Goal: Information Seeking & Learning: Check status

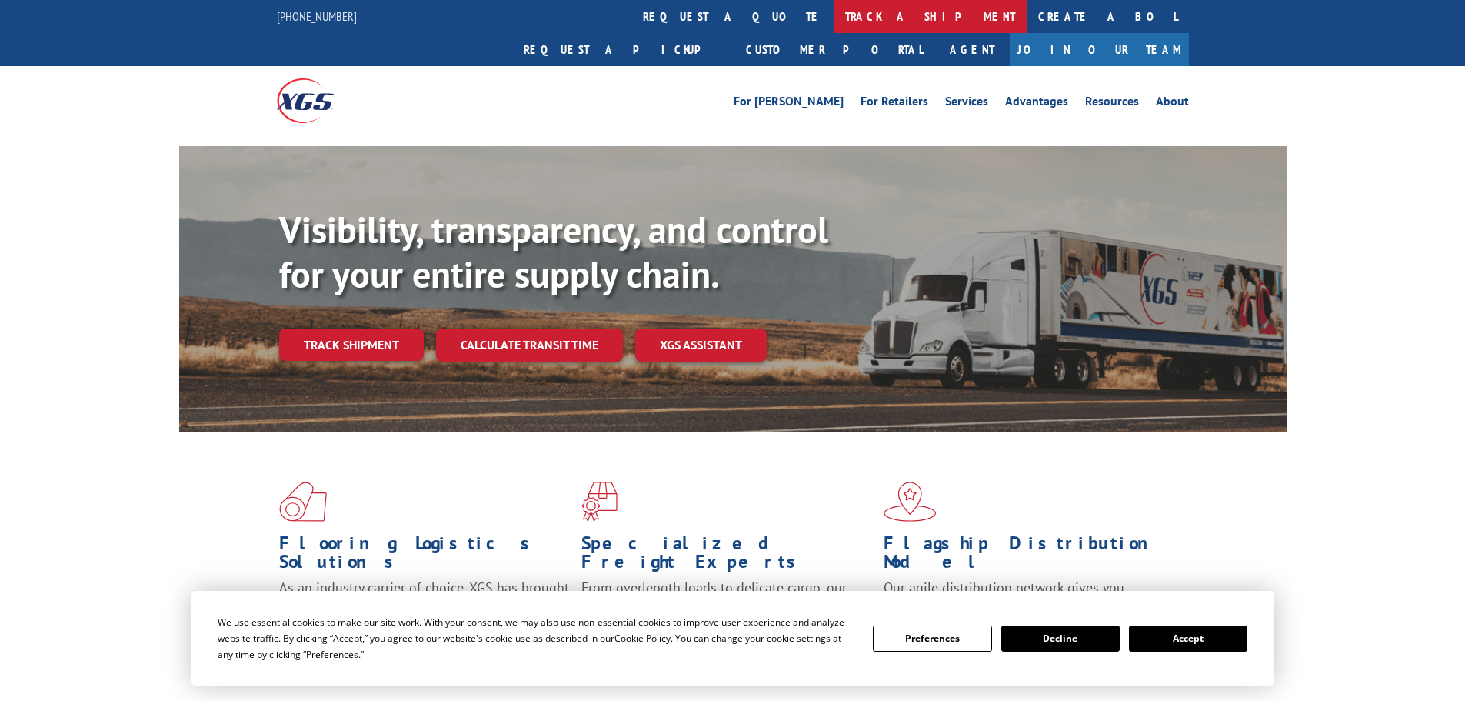
click at [834, 18] on link "track a shipment" at bounding box center [930, 16] width 193 height 33
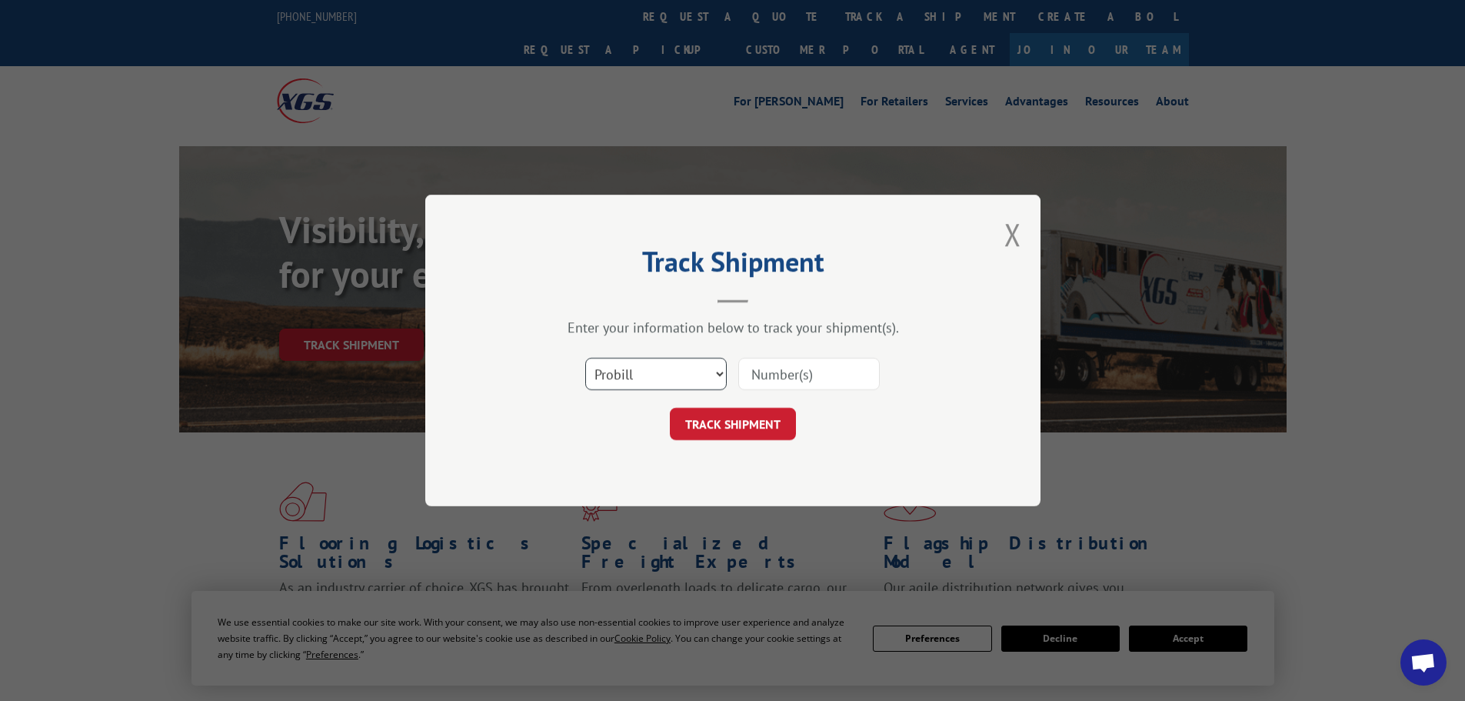
drag, startPoint x: 645, startPoint y: 375, endPoint x: 645, endPoint y: 388, distance: 13.8
click at [645, 388] on select "Select category... Probill BOL PO" at bounding box center [656, 374] width 142 height 32
select select "po"
click at [585, 358] on select "Select category... Probill BOL PO" at bounding box center [656, 374] width 142 height 32
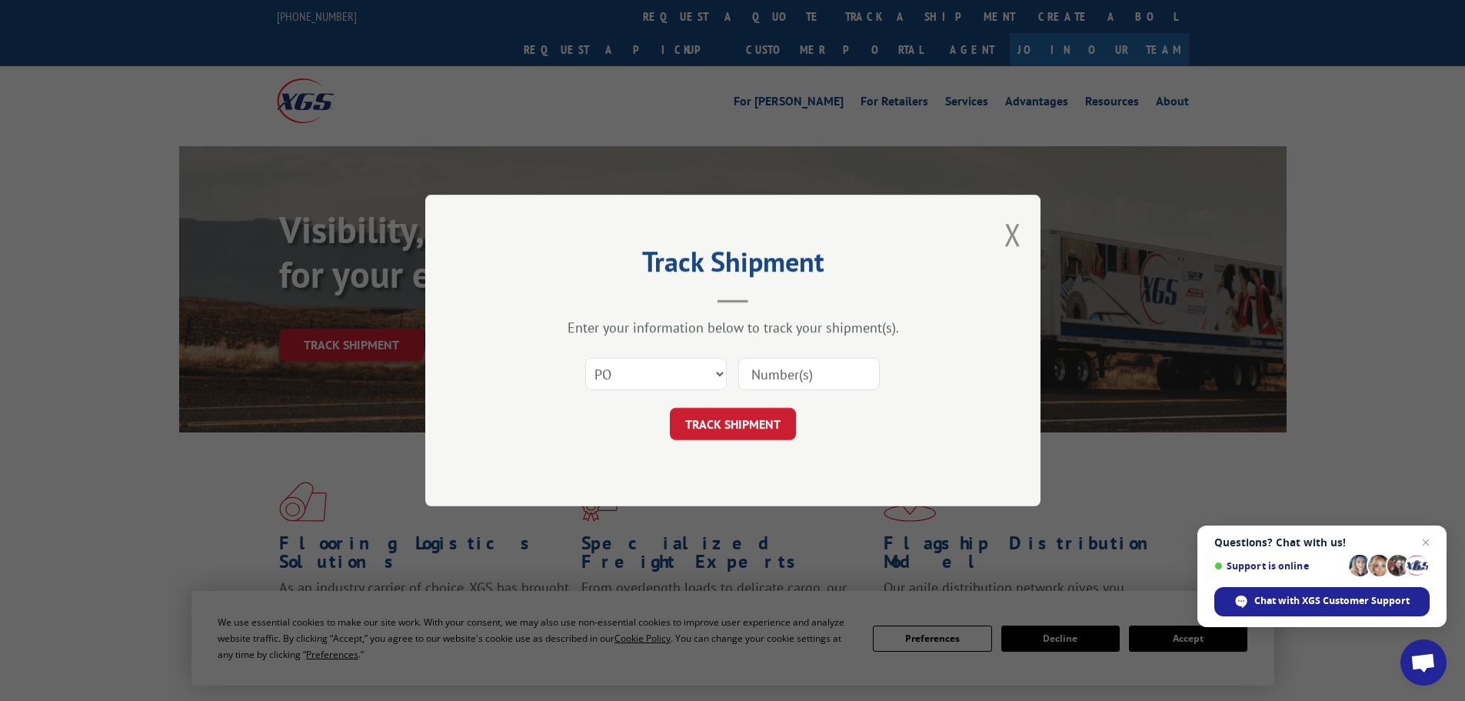
drag, startPoint x: 780, startPoint y: 358, endPoint x: 777, endPoint y: 377, distance: 18.7
click at [780, 366] on input at bounding box center [809, 374] width 142 height 32
paste input "64503484"
type input "64503484"
click at [728, 418] on button "TRACK SHIPMENT" at bounding box center [733, 424] width 126 height 32
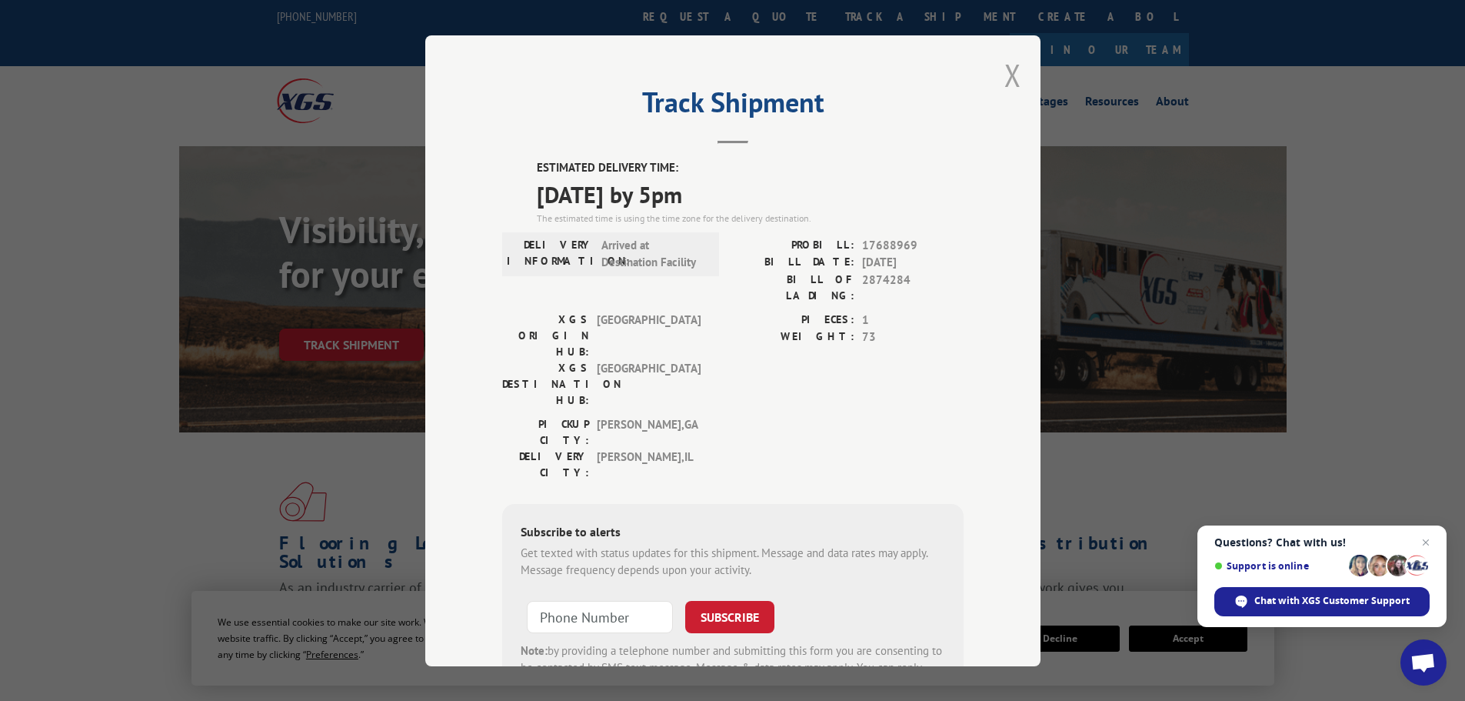
click at [1005, 69] on button "Close modal" at bounding box center [1013, 75] width 17 height 41
